Goal: Answer question/provide support: Answer question/provide support

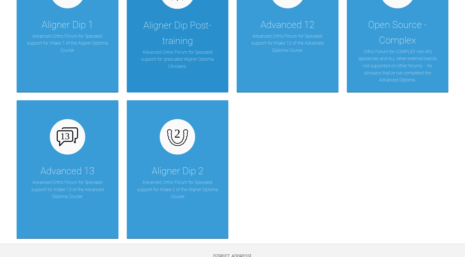
scroll to position [757, 0]
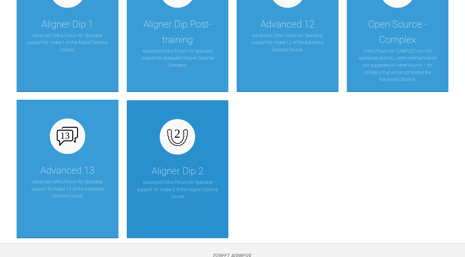
click at [179, 139] on img at bounding box center [177, 136] width 21 height 21
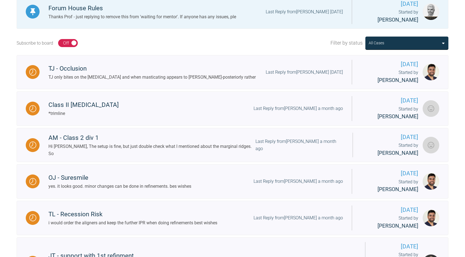
scroll to position [169, 0]
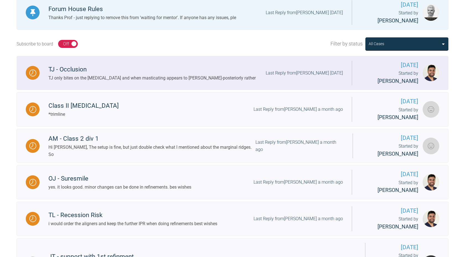
click at [295, 69] on div "Last Reply from [PERSON_NAME] [DATE]" at bounding box center [303, 72] width 77 height 7
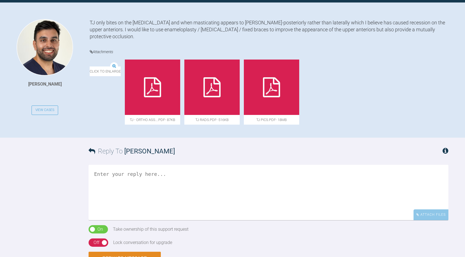
scroll to position [126, 0]
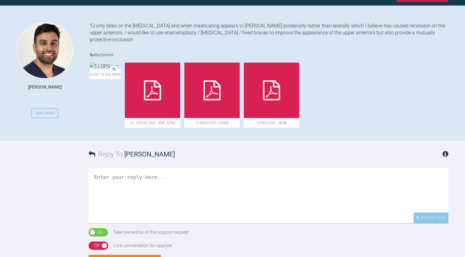
click at [161, 82] on icon at bounding box center [152, 90] width 17 height 20
click at [220, 84] on icon at bounding box center [211, 90] width 17 height 20
click at [286, 99] on div at bounding box center [271, 89] width 55 height 55
click at [280, 80] on icon at bounding box center [271, 90] width 17 height 20
click at [122, 178] on textarea at bounding box center [267, 195] width 359 height 55
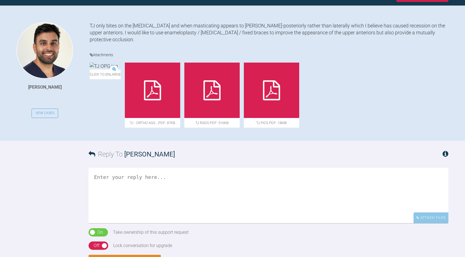
click at [142, 191] on textarea at bounding box center [267, 195] width 359 height 55
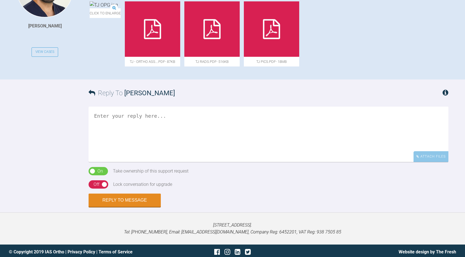
scroll to position [187, 0]
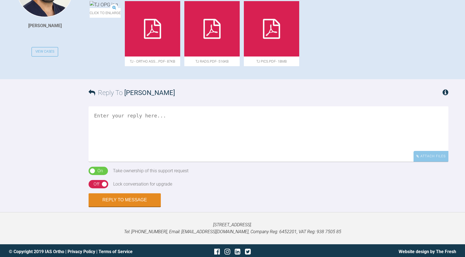
click at [168, 122] on textarea at bounding box center [267, 133] width 359 height 55
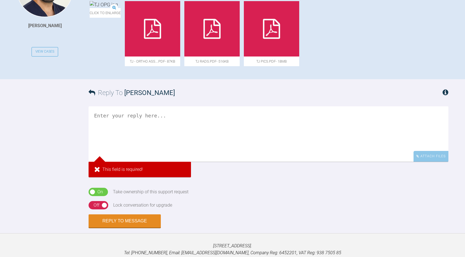
click at [147, 117] on textarea at bounding box center [267, 133] width 359 height 55
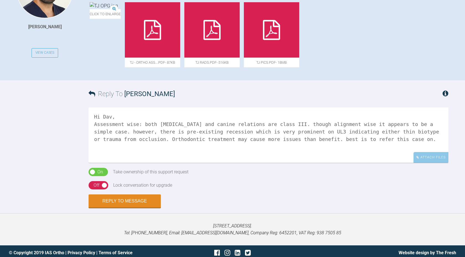
scroll to position [189, 0]
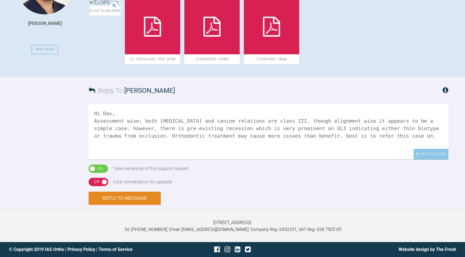
type textarea "Hi Dav, Assessment wise: both molar and canine relations are class III. though …"
click at [134, 196] on button "Reply to Message" at bounding box center [124, 197] width 72 height 13
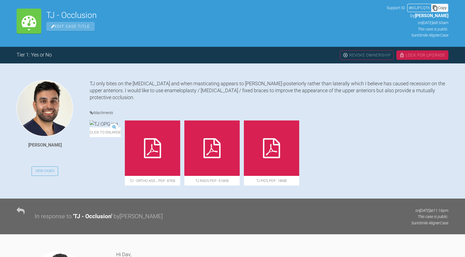
scroll to position [70, 0]
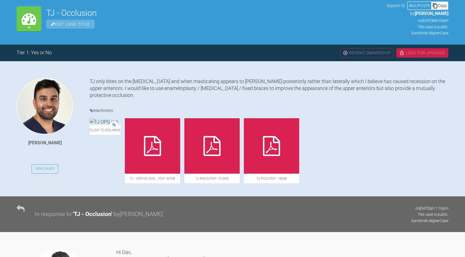
click at [50, 54] on div "Tier 1: Yes or No" at bounding box center [34, 53] width 35 height 8
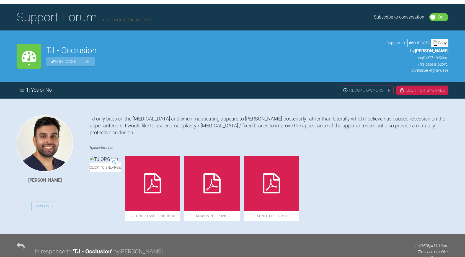
scroll to position [0, 0]
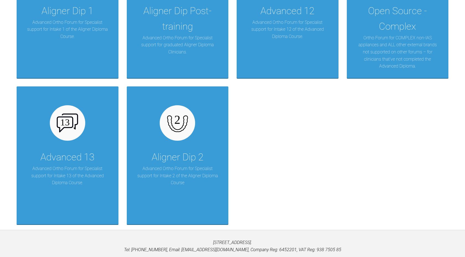
scroll to position [774, 0]
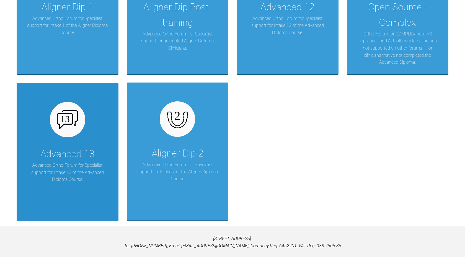
click at [72, 129] on img at bounding box center [67, 119] width 21 height 19
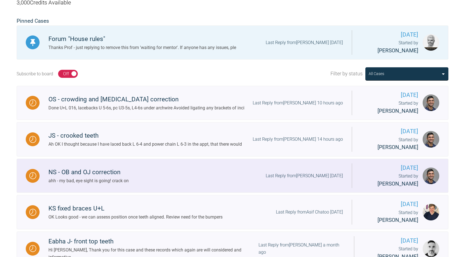
scroll to position [138, 0]
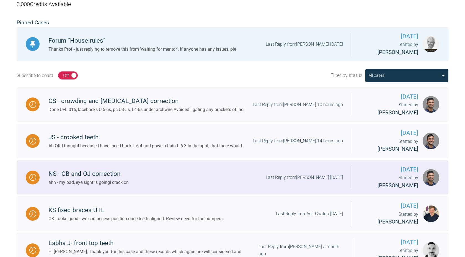
click at [310, 174] on div "Last Reply from Ross Hobson 11 days ago" at bounding box center [303, 177] width 77 height 7
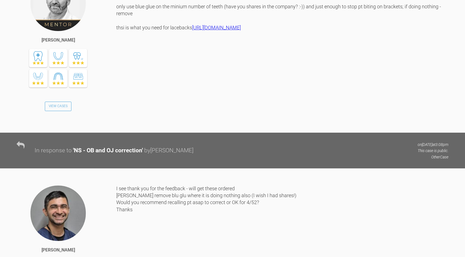
scroll to position [1901, 0]
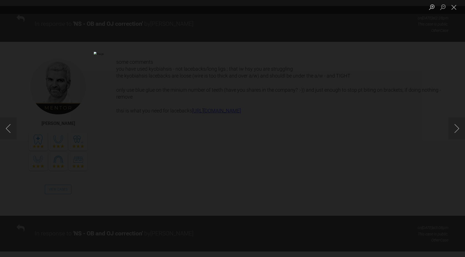
click at [56, 101] on div "Lightbox" at bounding box center [232, 128] width 465 height 257
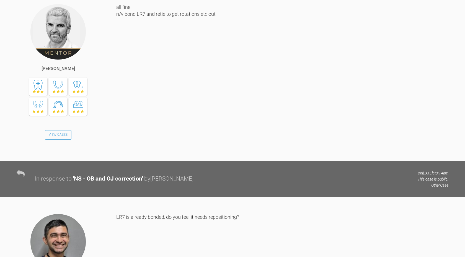
scroll to position [2845, 0]
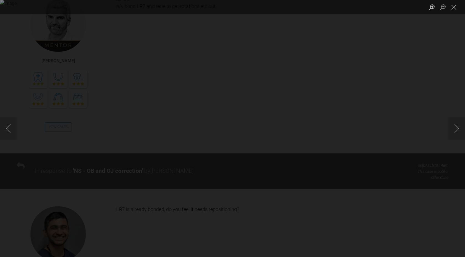
click at [463, 68] on div "Lightbox" at bounding box center [232, 128] width 465 height 257
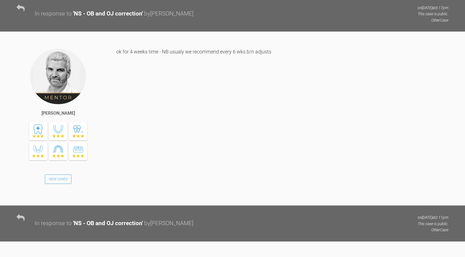
scroll to position [2279, 0]
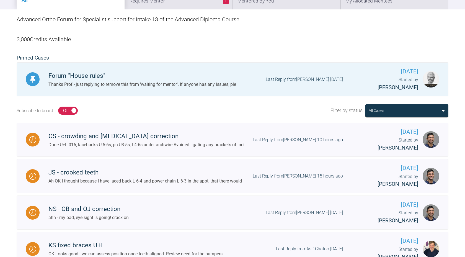
scroll to position [103, 0]
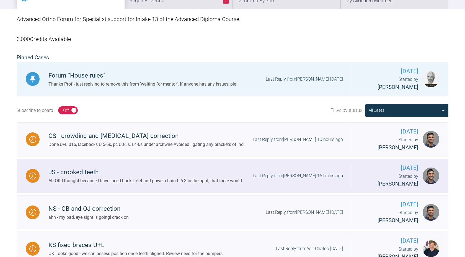
click at [285, 172] on div "Last Reply from Adam Moosa 15 hours ago" at bounding box center [297, 175] width 90 height 7
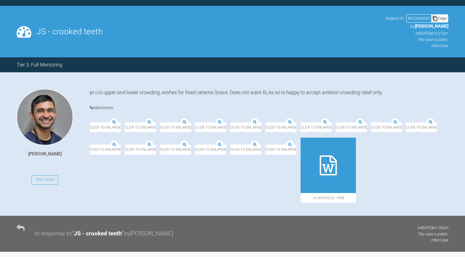
scroll to position [103, 0]
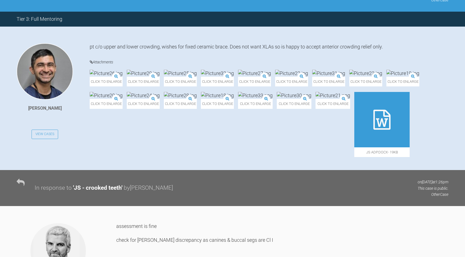
click at [122, 76] on div "Click to enlarge" at bounding box center [106, 78] width 33 height 17
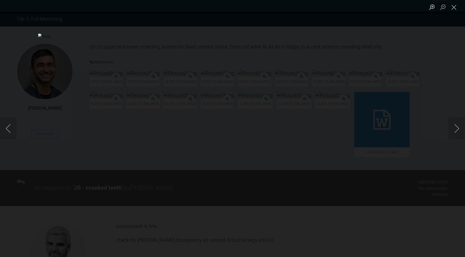
click at [16, 51] on div "Lightbox" at bounding box center [232, 128] width 465 height 257
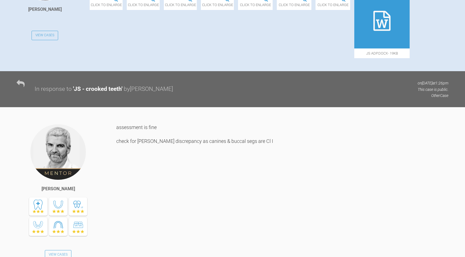
scroll to position [208, 0]
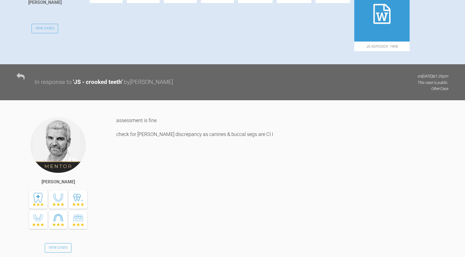
click at [354, 41] on div at bounding box center [381, 13] width 55 height 55
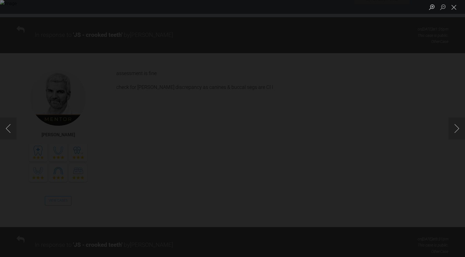
scroll to position [257, 0]
click at [22, 86] on div "Lightbox" at bounding box center [232, 128] width 465 height 257
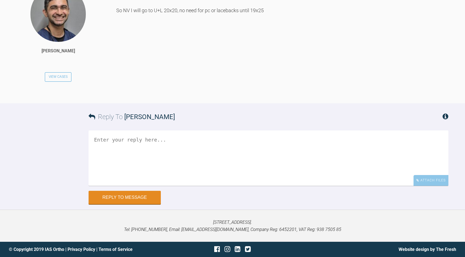
scroll to position [4500, 0]
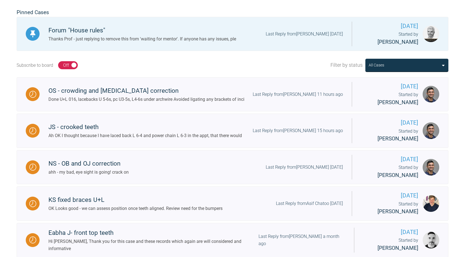
scroll to position [148, 0]
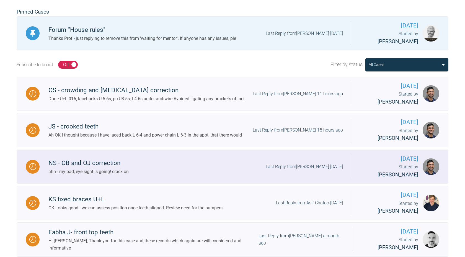
click at [289, 163] on div "Last Reply from Ross Hobson 11 days ago" at bounding box center [303, 166] width 77 height 7
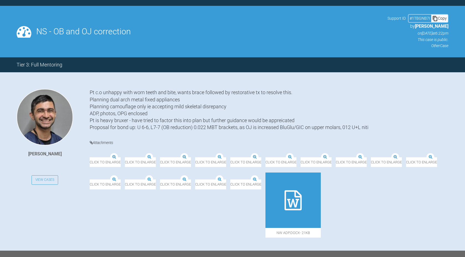
scroll to position [148, 0]
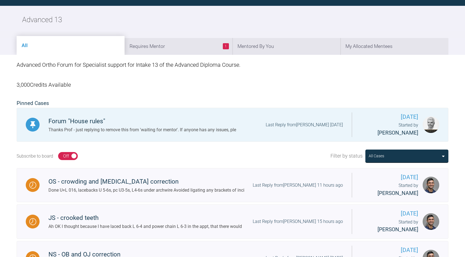
scroll to position [148, 0]
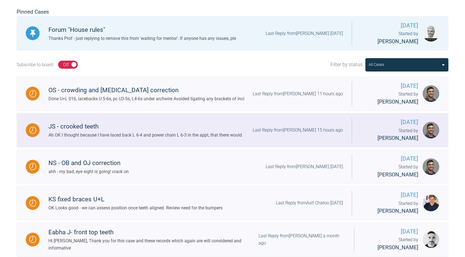
click at [285, 126] on div "Last Reply from Adam Moosa 15 hours ago" at bounding box center [297, 129] width 90 height 7
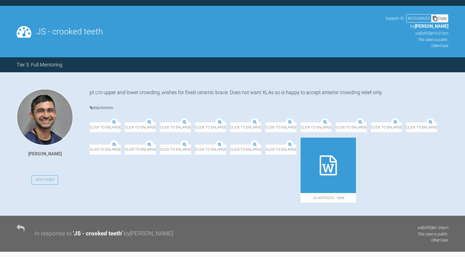
scroll to position [148, 0]
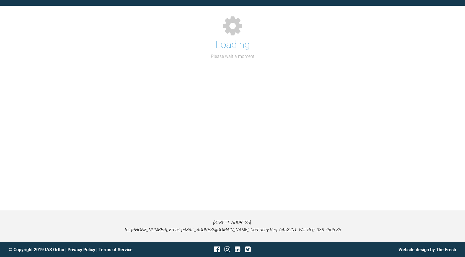
scroll to position [148, 0]
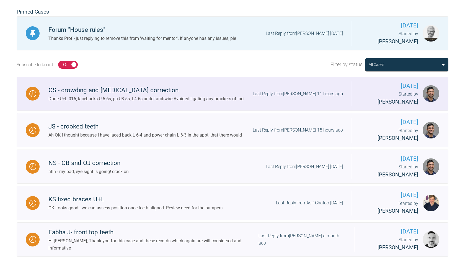
click at [286, 90] on div "Last Reply from Adam Moosa 11 hours ago" at bounding box center [297, 93] width 90 height 7
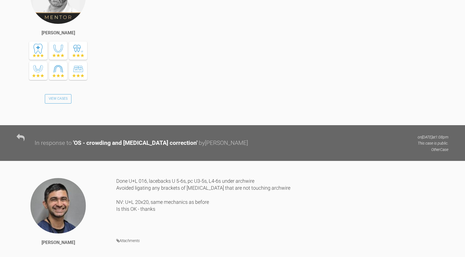
scroll to position [2991, 0]
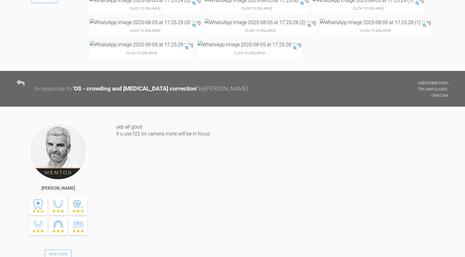
click at [140, 13] on div "Click to enlarge" at bounding box center [145, 5] width 111 height 17
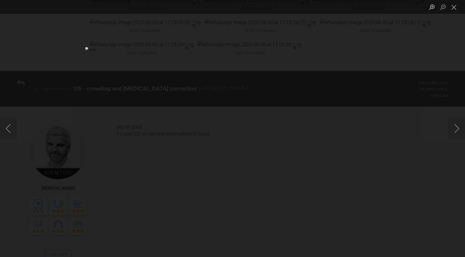
click at [403, 48] on div "Lightbox" at bounding box center [232, 128] width 465 height 257
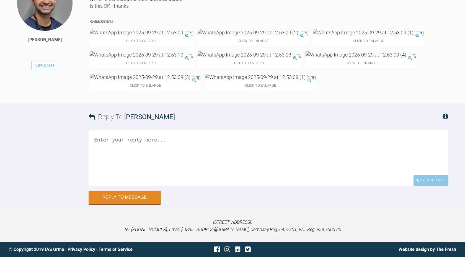
scroll to position [3443, 0]
click at [115, 36] on img at bounding box center [142, 32] width 104 height 7
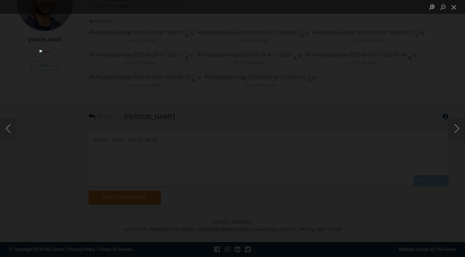
click at [5, 78] on div "Lightbox" at bounding box center [232, 128] width 465 height 257
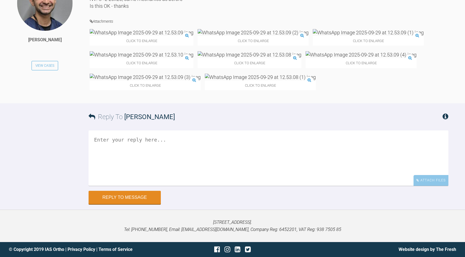
scroll to position [3421, 0]
